Goal: Information Seeking & Learning: Learn about a topic

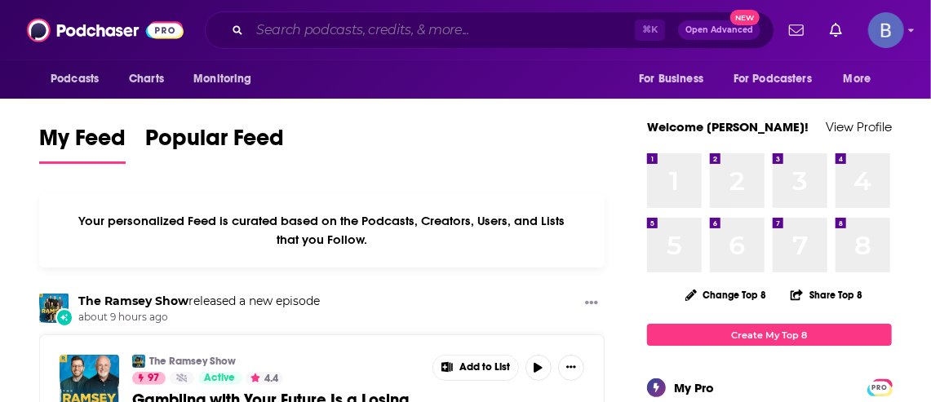
click at [303, 30] on input "Search podcasts, credits, & more..." at bounding box center [442, 30] width 385 height 26
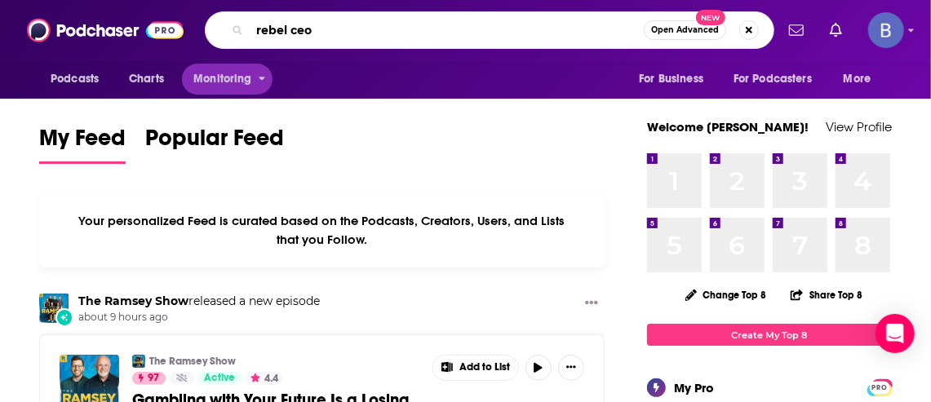
type input "rebel ceo"
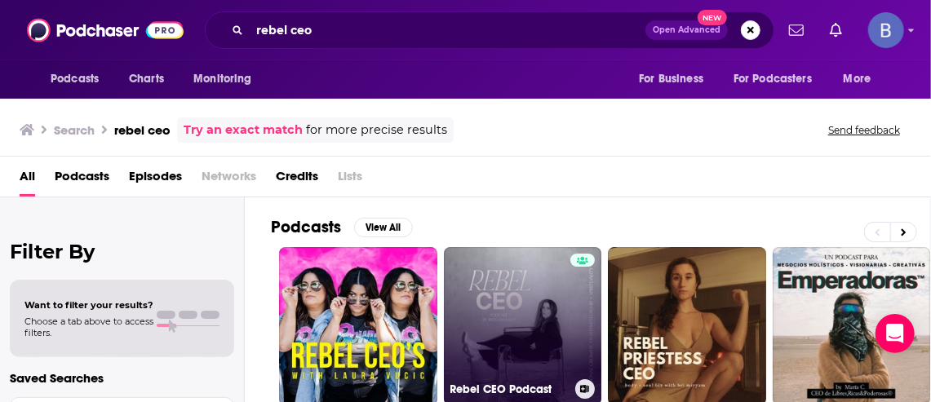
click at [521, 321] on link "Rebel CEO Podcast" at bounding box center [523, 326] width 158 height 158
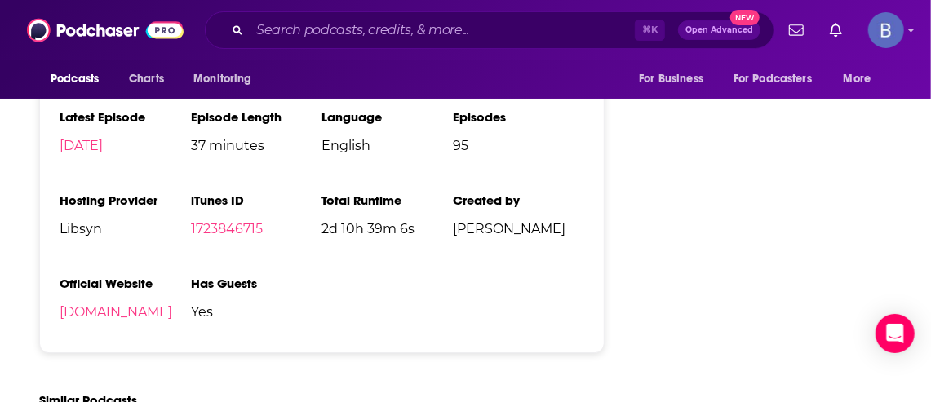
scroll to position [2121, 0]
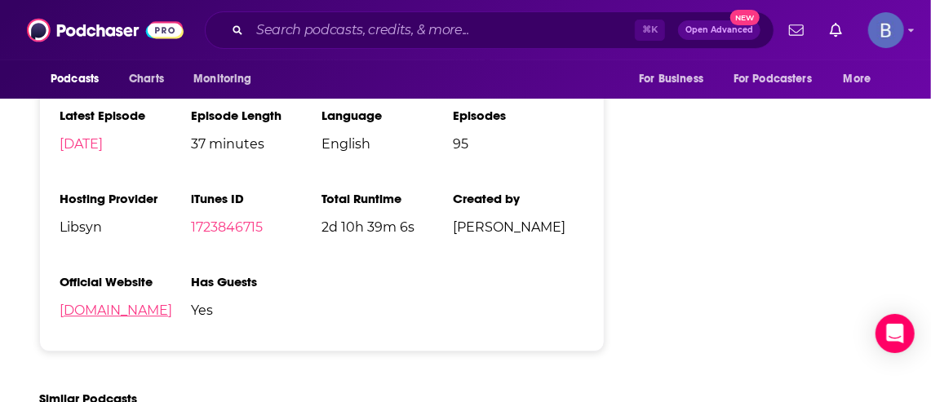
click at [100, 318] on link "[DOMAIN_NAME]" at bounding box center [116, 311] width 113 height 16
click at [362, 40] on input "Search podcasts, credits, & more..." at bounding box center [442, 30] width 385 height 26
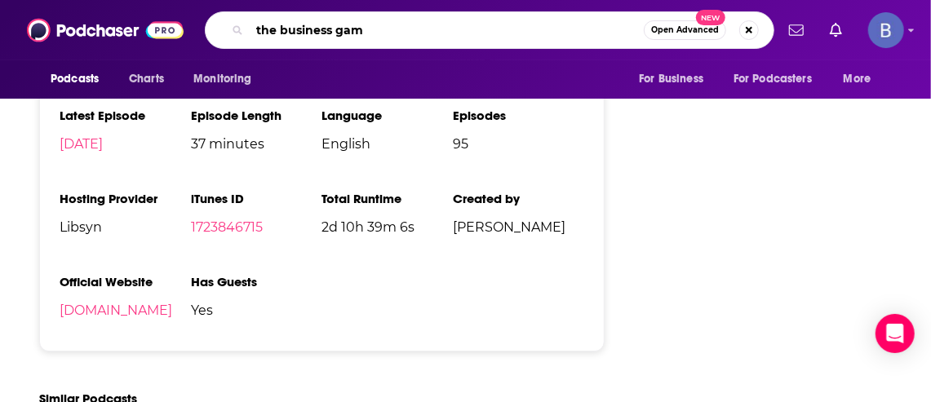
type input "the business game"
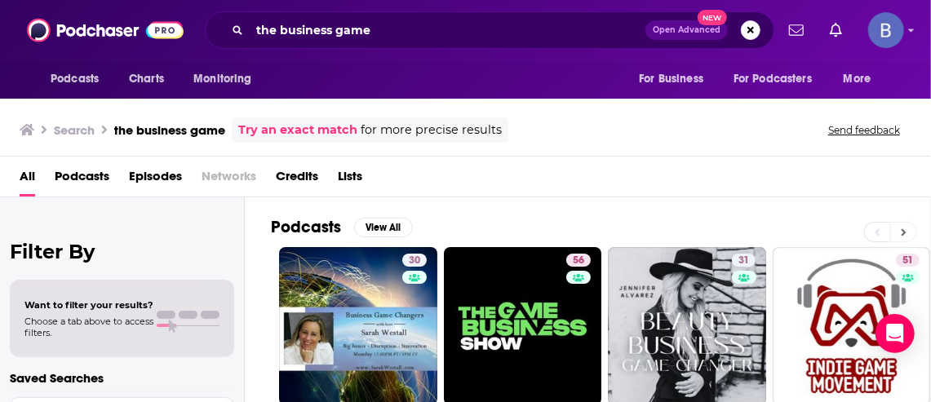
click at [901, 237] on button at bounding box center [903, 232] width 27 height 20
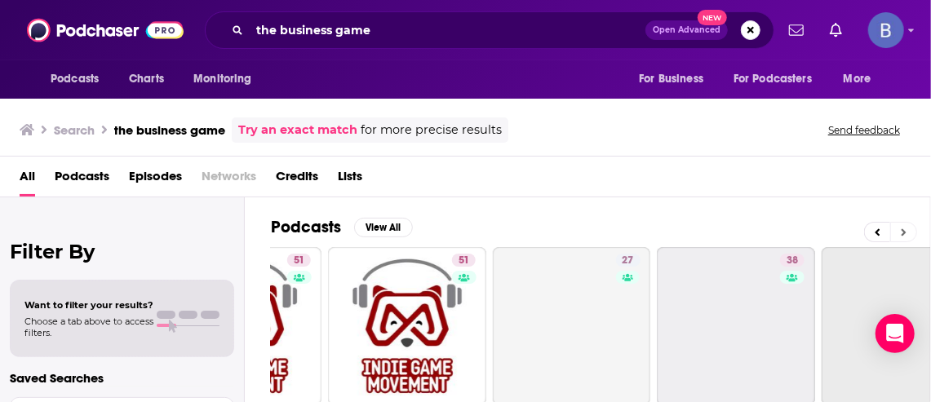
scroll to position [0, 660]
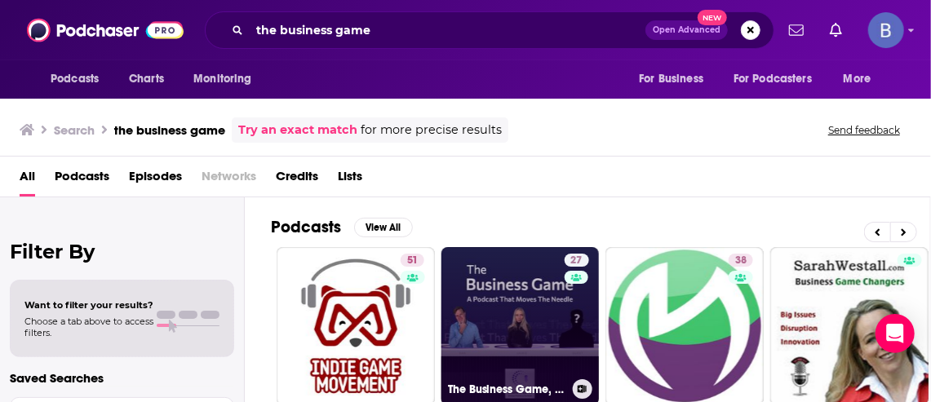
click at [542, 330] on link "27 The Business Game, A Podcast That Moves The Needle" at bounding box center [520, 326] width 158 height 158
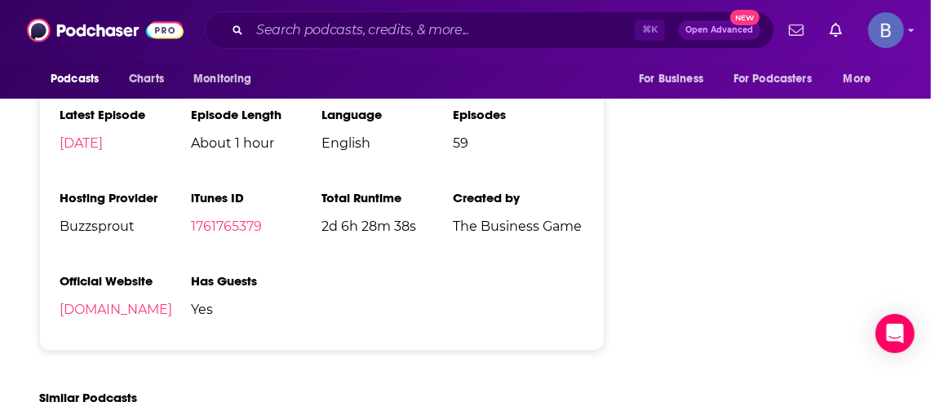
scroll to position [2224, 0]
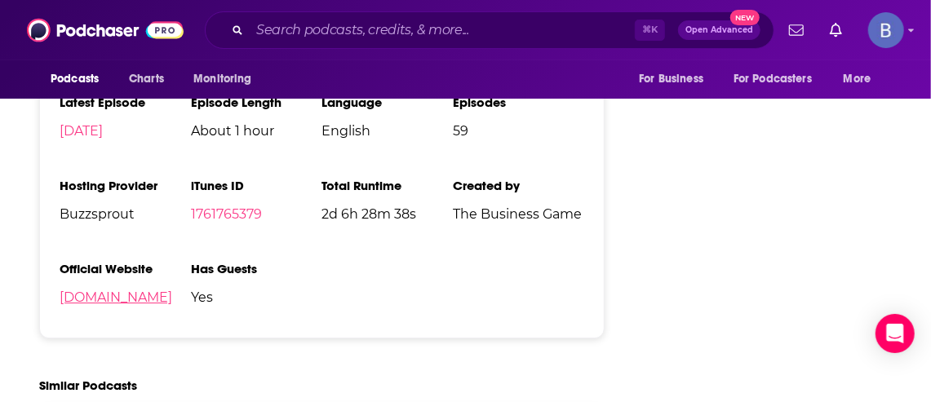
click at [172, 297] on link "[DOMAIN_NAME]" at bounding box center [116, 298] width 113 height 16
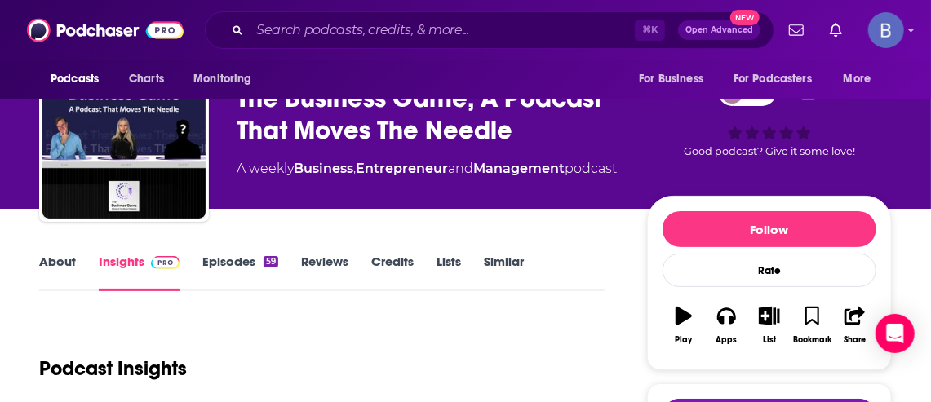
scroll to position [55, 0]
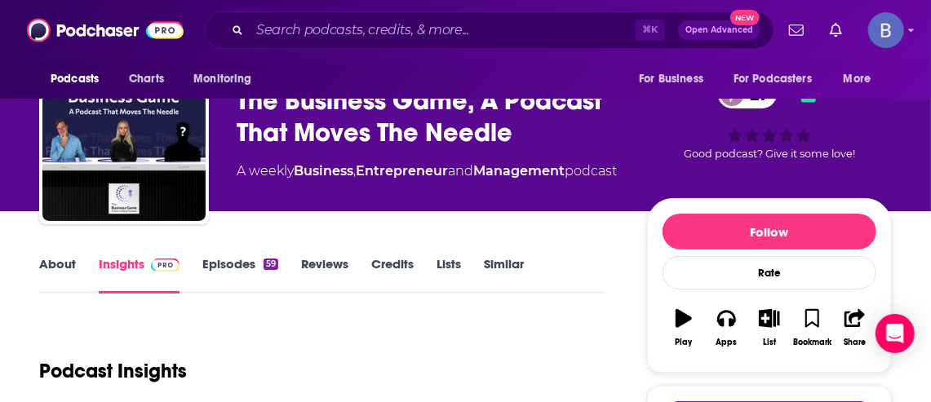
click at [64, 265] on link "About" at bounding box center [57, 275] width 37 height 38
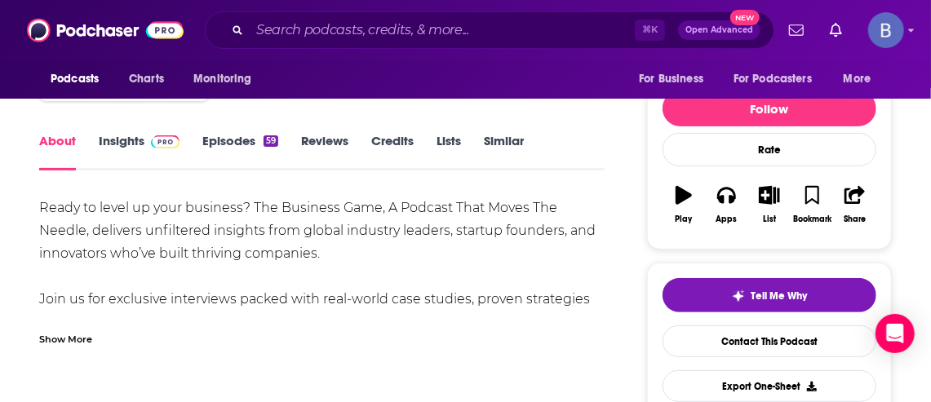
scroll to position [180, 0]
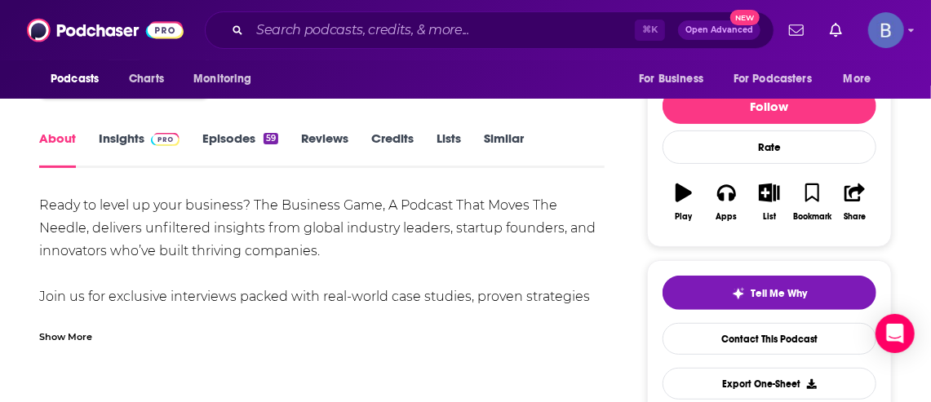
click at [70, 334] on div "Show More" at bounding box center [65, 336] width 53 height 16
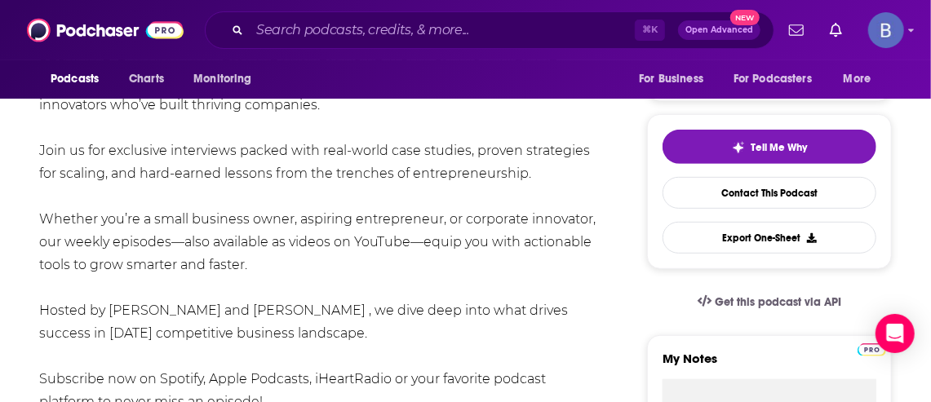
scroll to position [330, 0]
